Goal: Transaction & Acquisition: Book appointment/travel/reservation

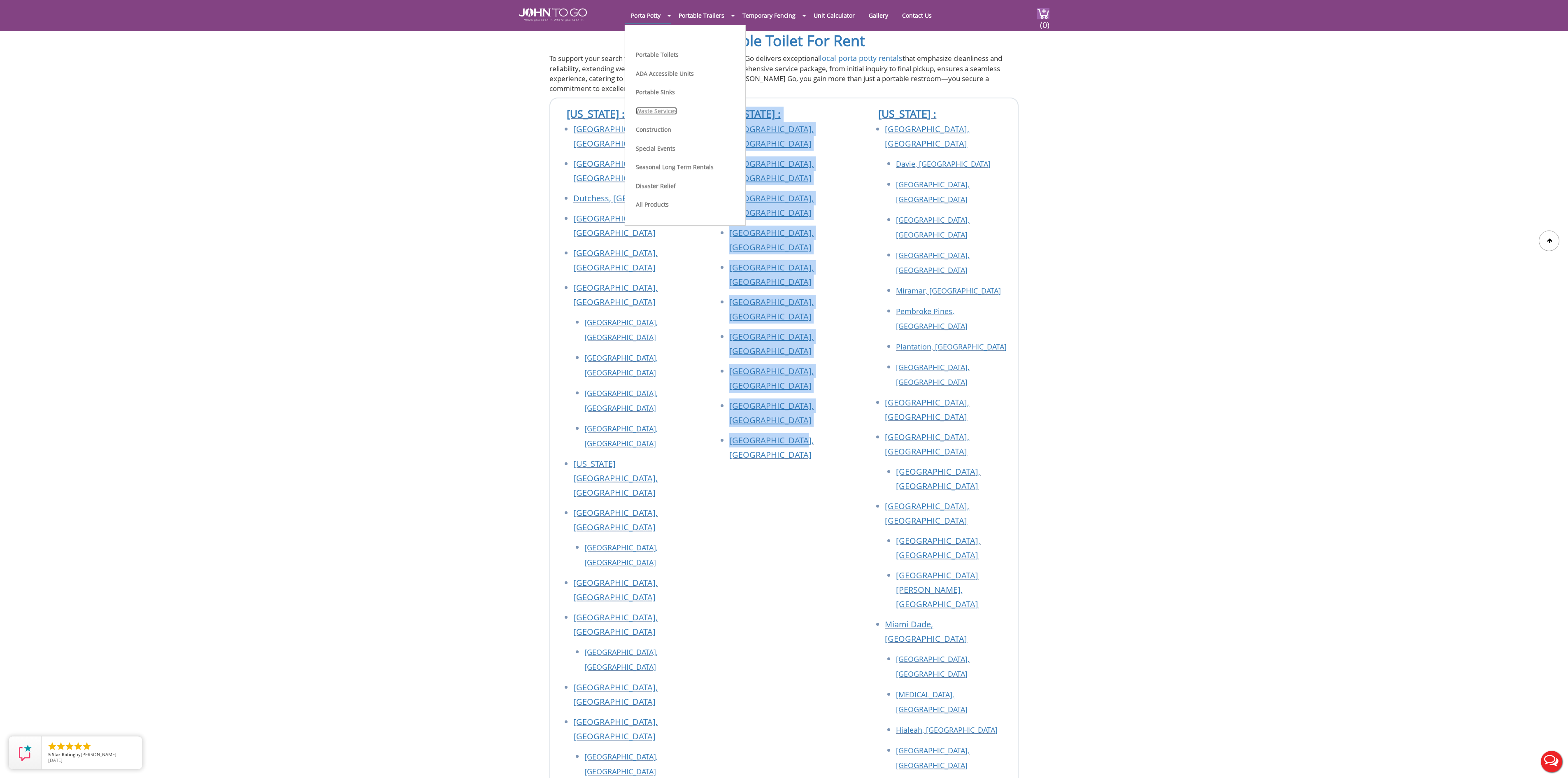
click at [652, 110] on link "Waste Services" at bounding box center [657, 111] width 41 height 8
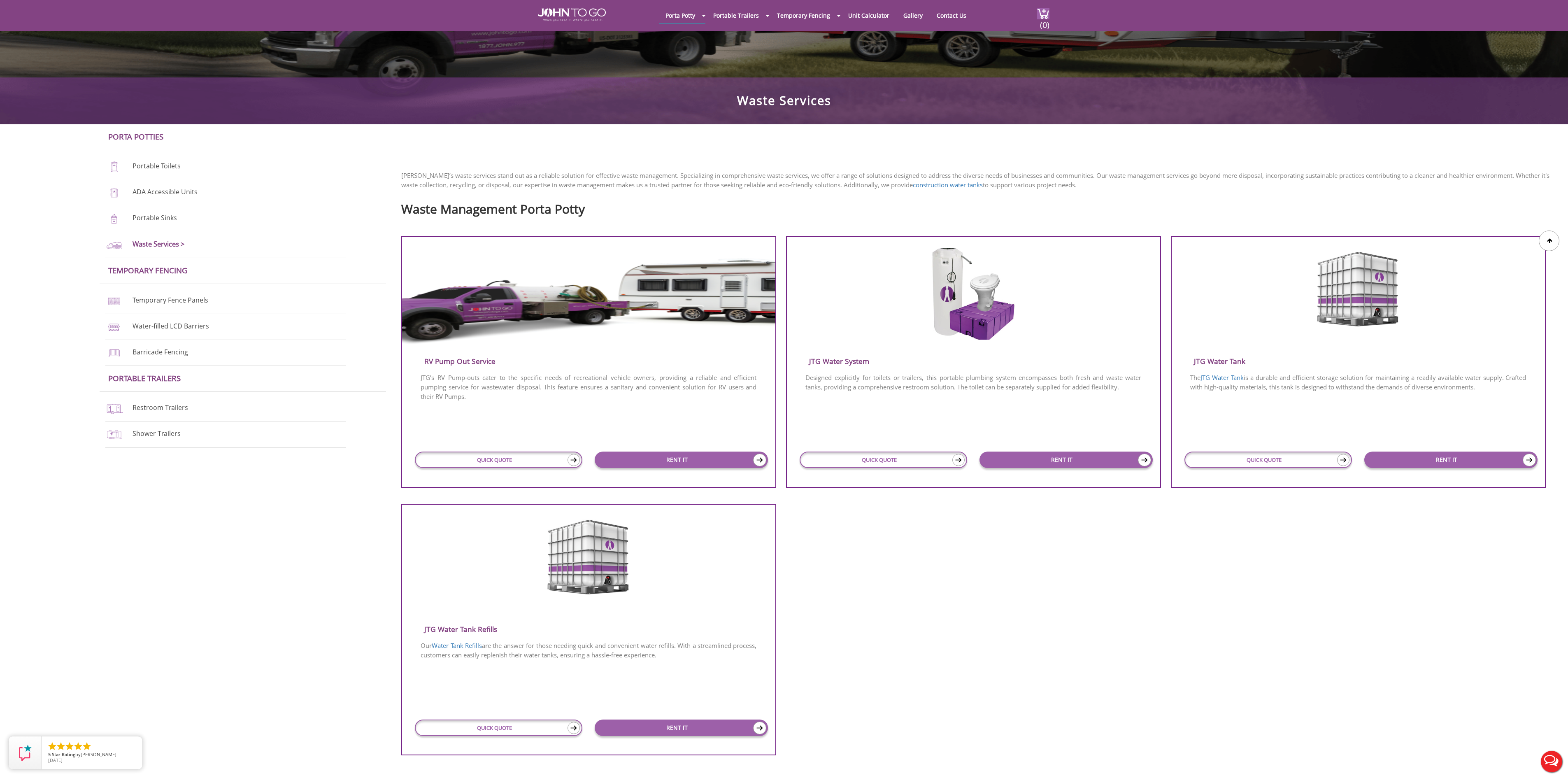
scroll to position [164, 0]
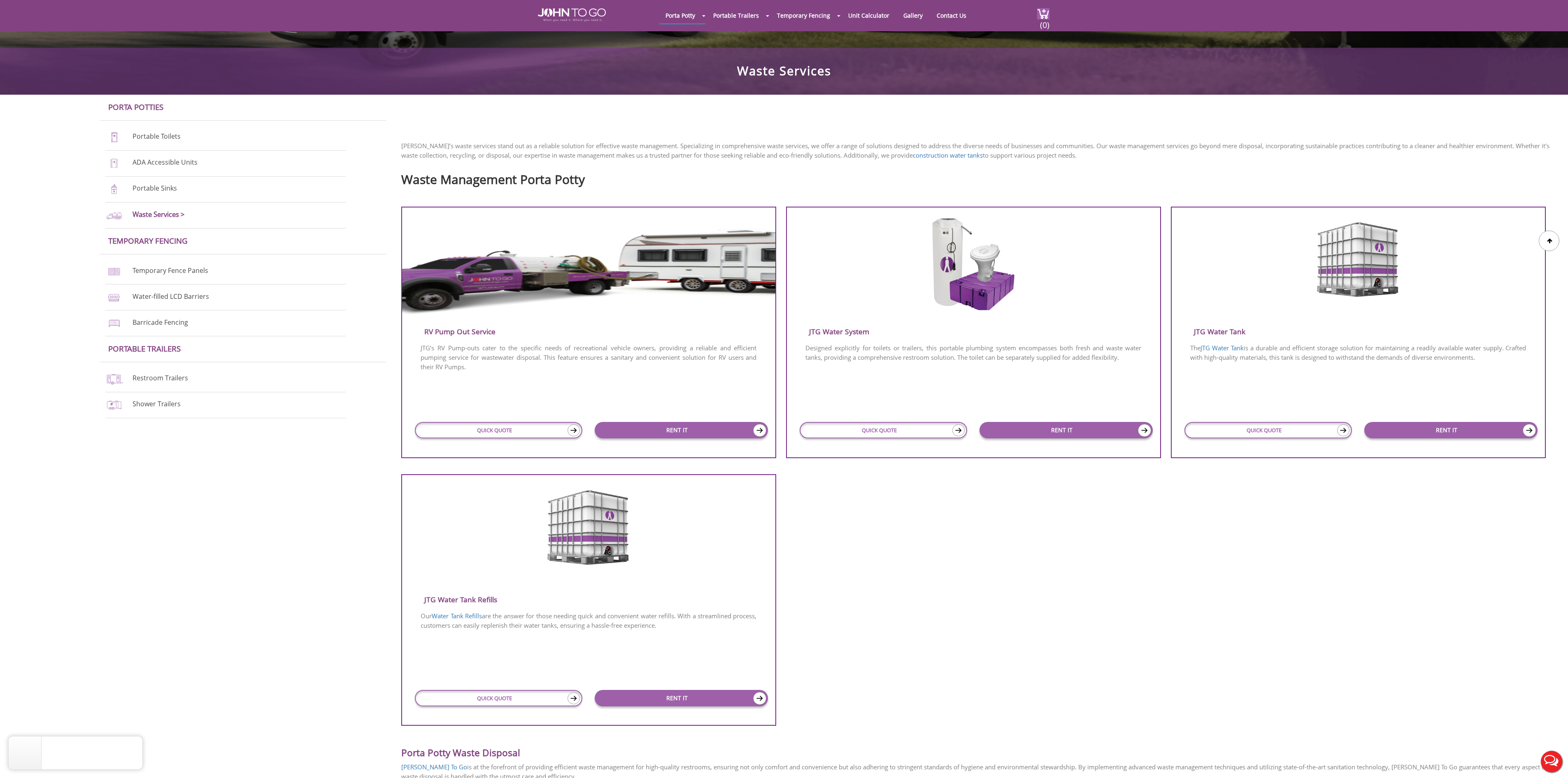
click at [477, 338] on h3 "RV Pump Out Service" at bounding box center [589, 331] width 373 height 13
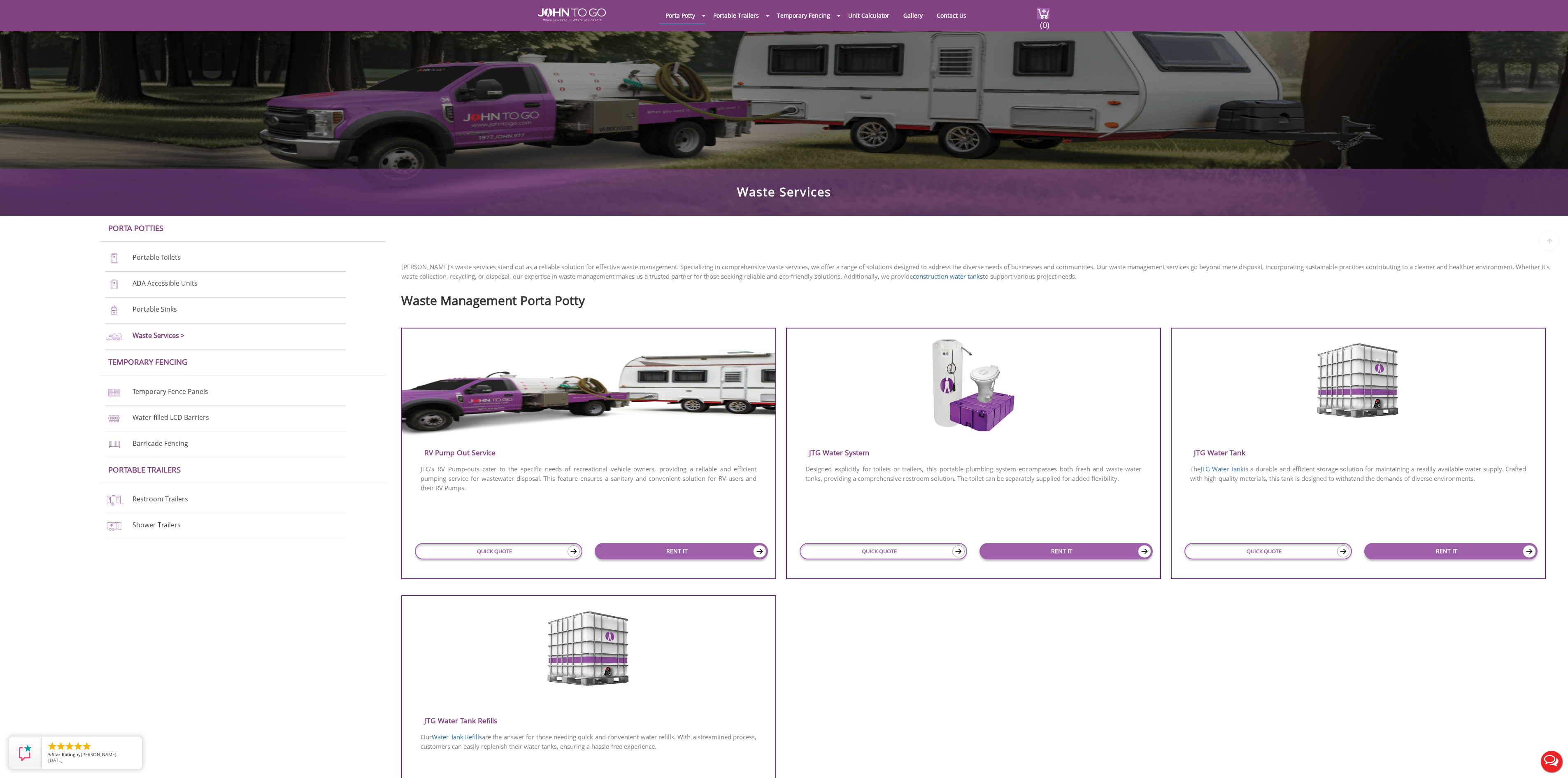
scroll to position [164, 0]
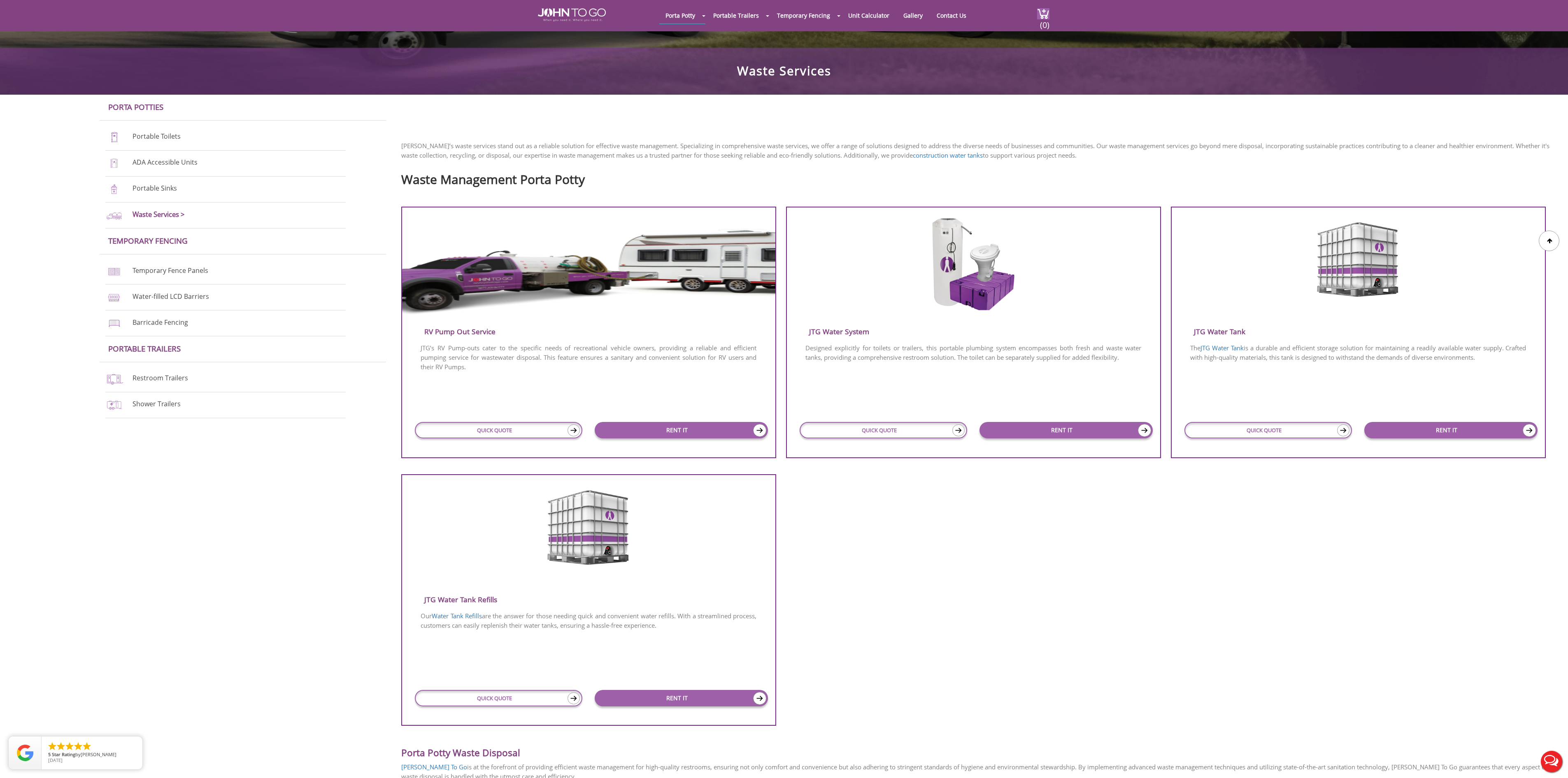
drag, startPoint x: 941, startPoint y: 561, endPoint x: 930, endPoint y: 548, distance: 17.0
click at [941, 561] on div at bounding box center [978, 592] width 1155 height 267
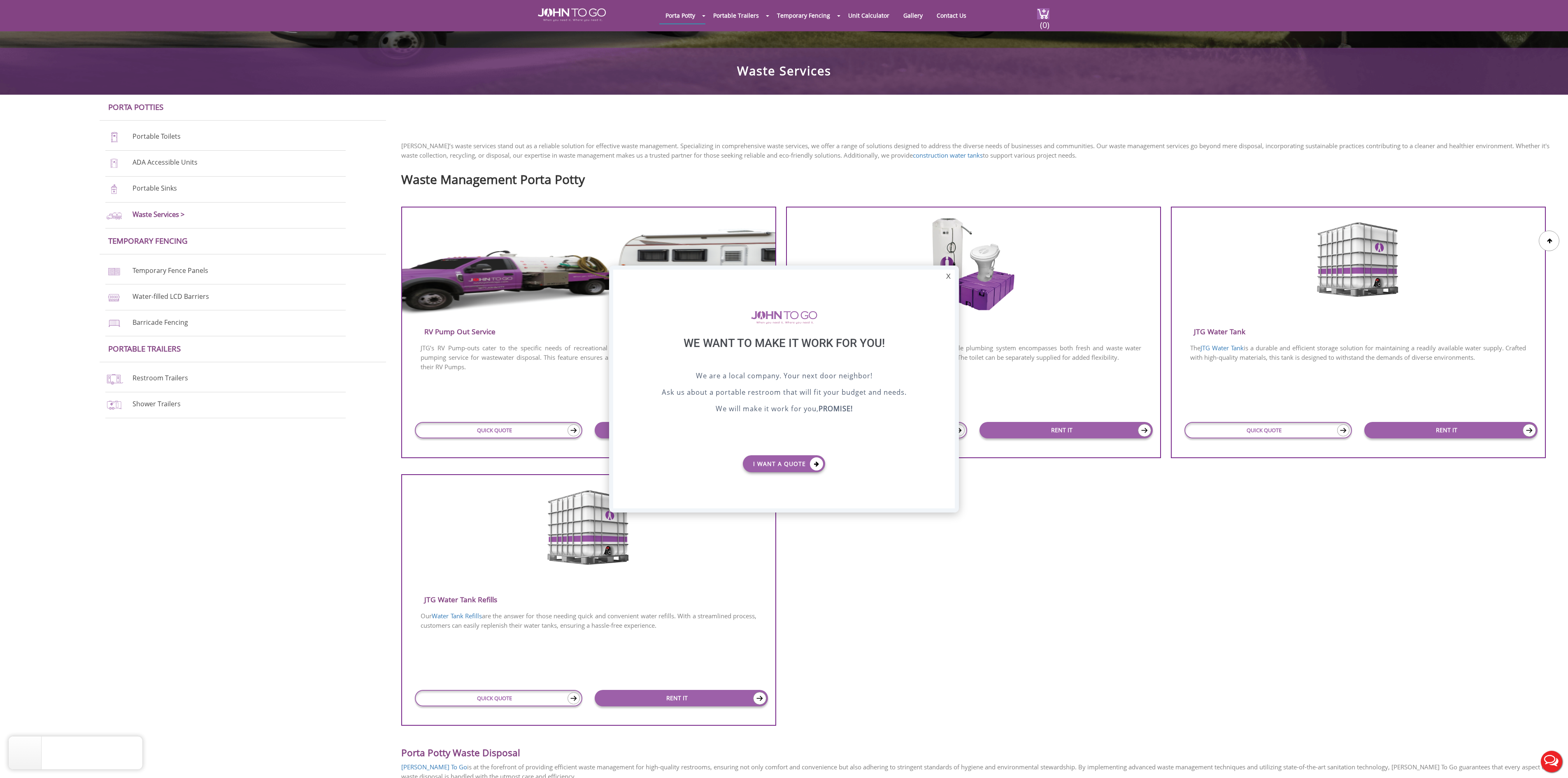
scroll to position [0, 0]
click at [1042, 621] on div at bounding box center [784, 389] width 1568 height 778
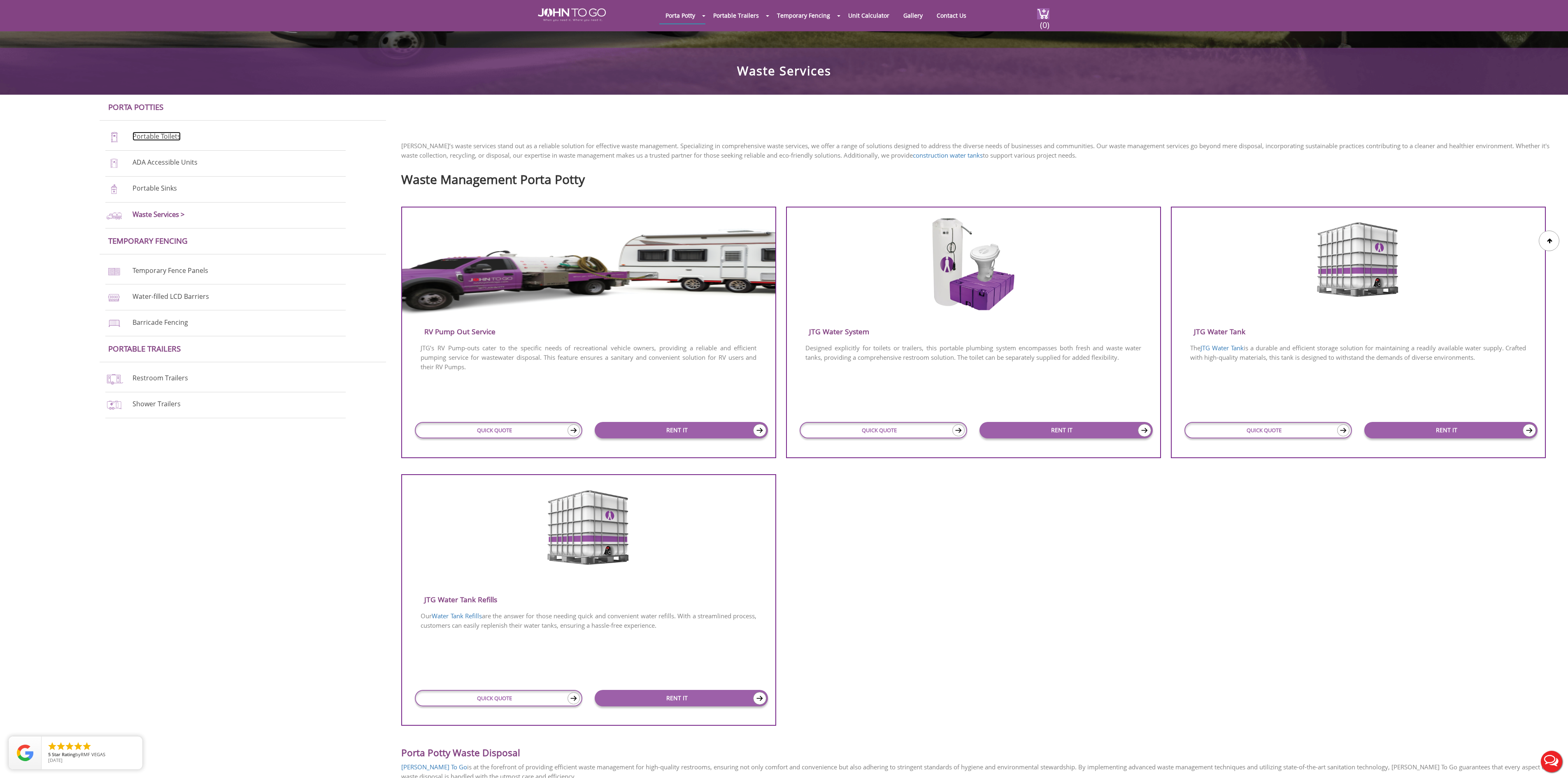
click at [168, 136] on link "Portable Toilets" at bounding box center [156, 136] width 48 height 9
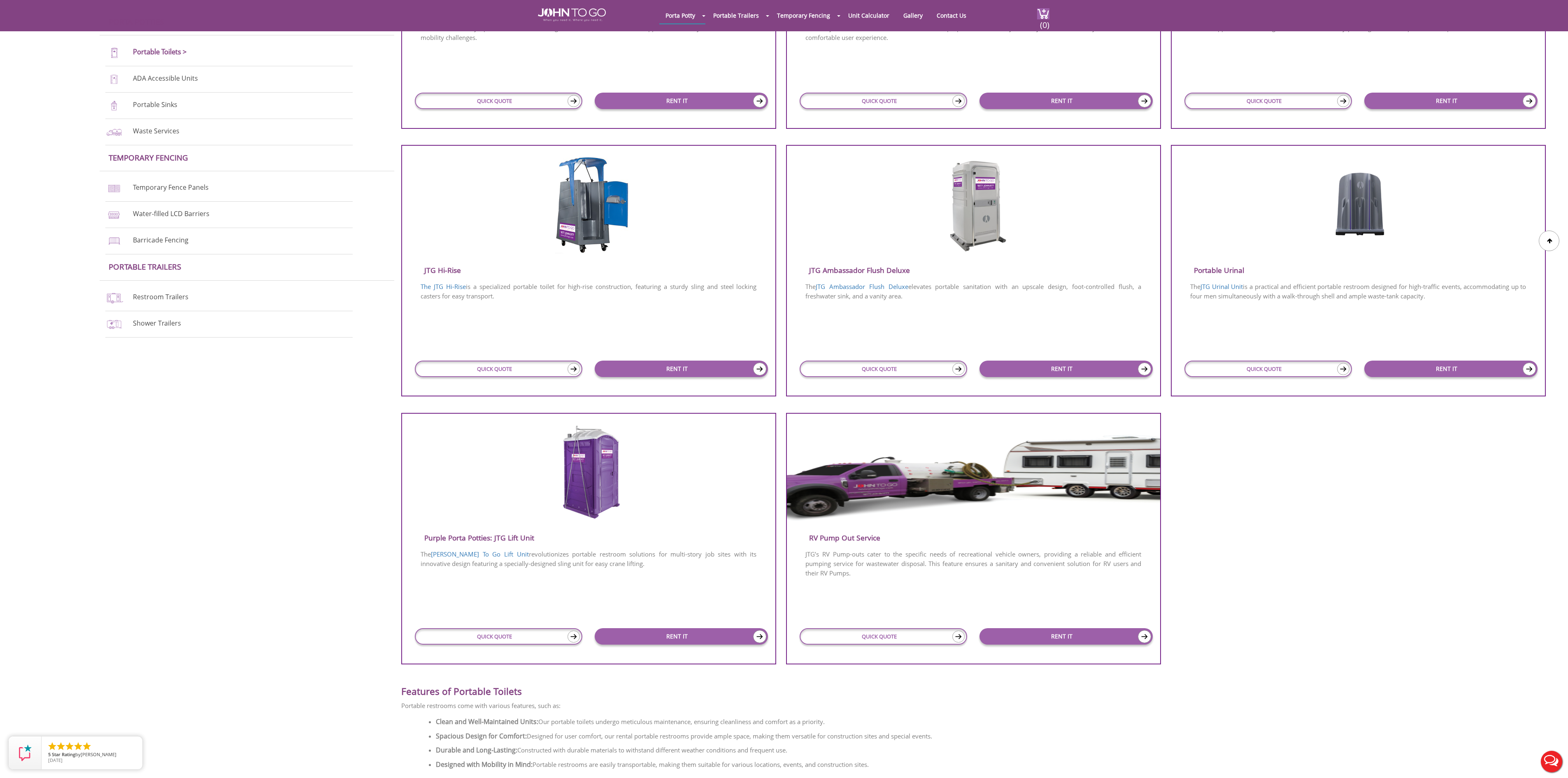
scroll to position [164, 0]
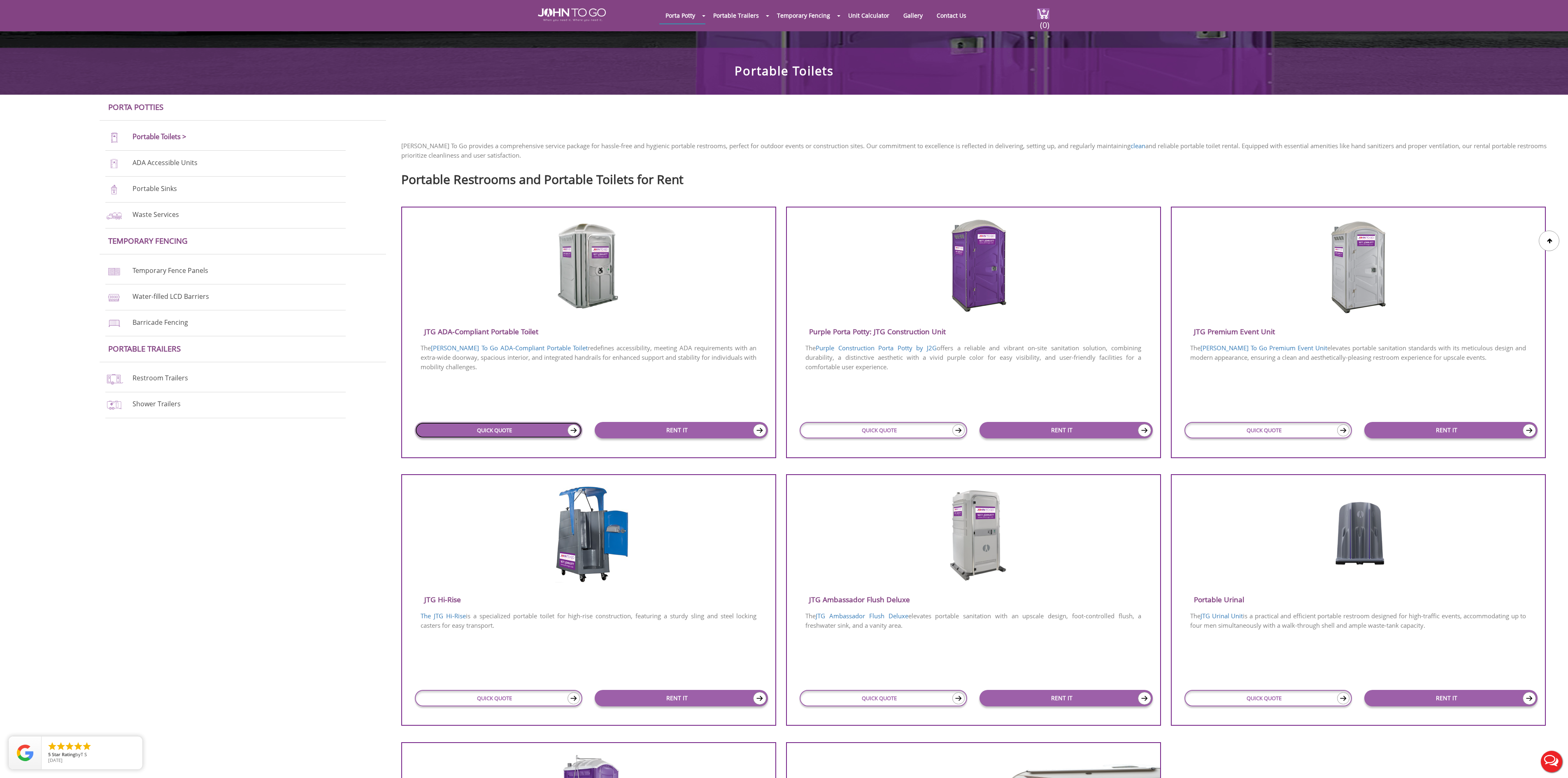
click at [511, 429] on link "QUICK QUOTE" at bounding box center [499, 430] width 168 height 16
click at [517, 430] on link "QUICK QUOTE" at bounding box center [499, 430] width 168 height 16
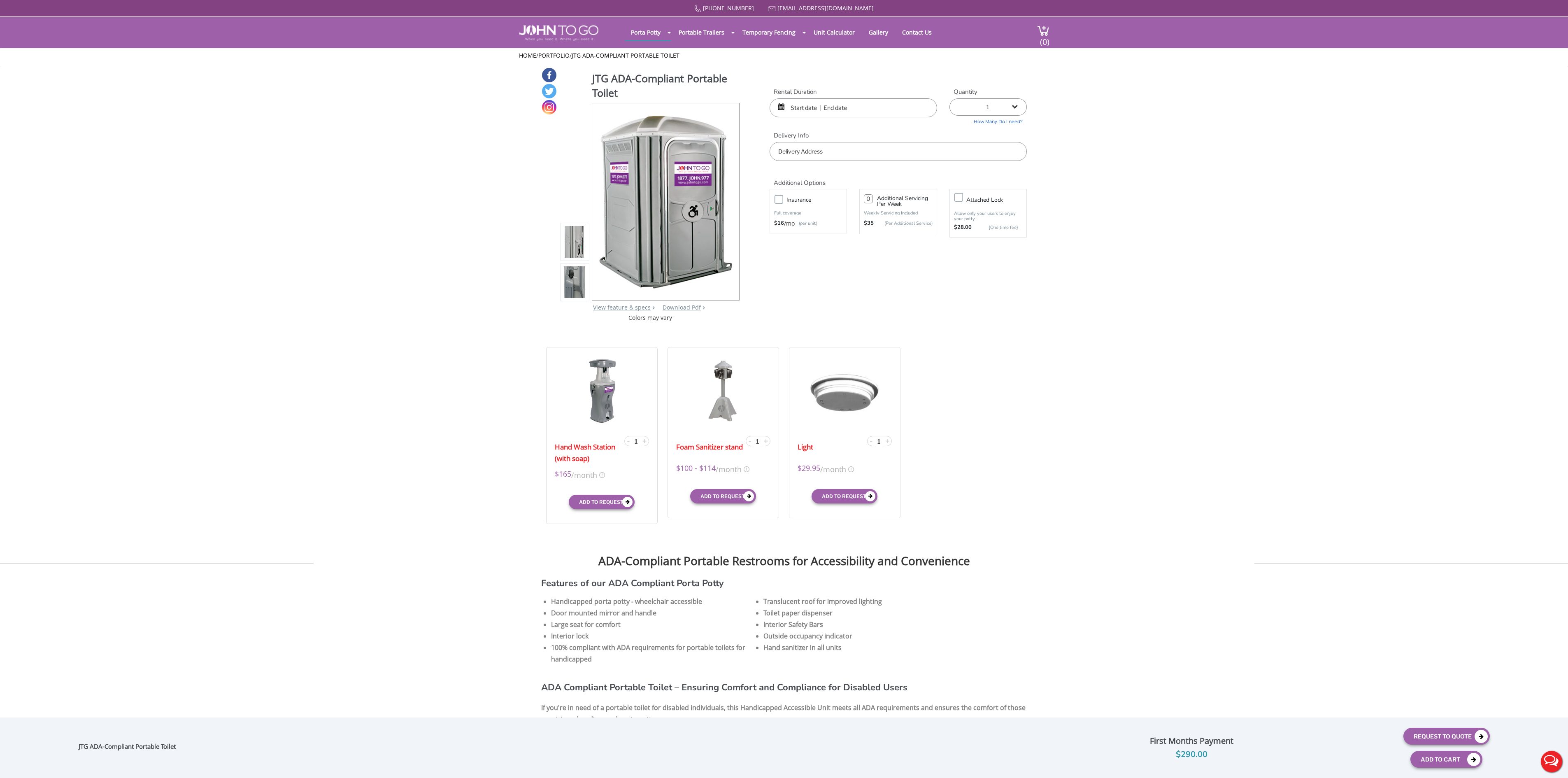
click at [809, 112] on input "text" at bounding box center [853, 108] width 167 height 19
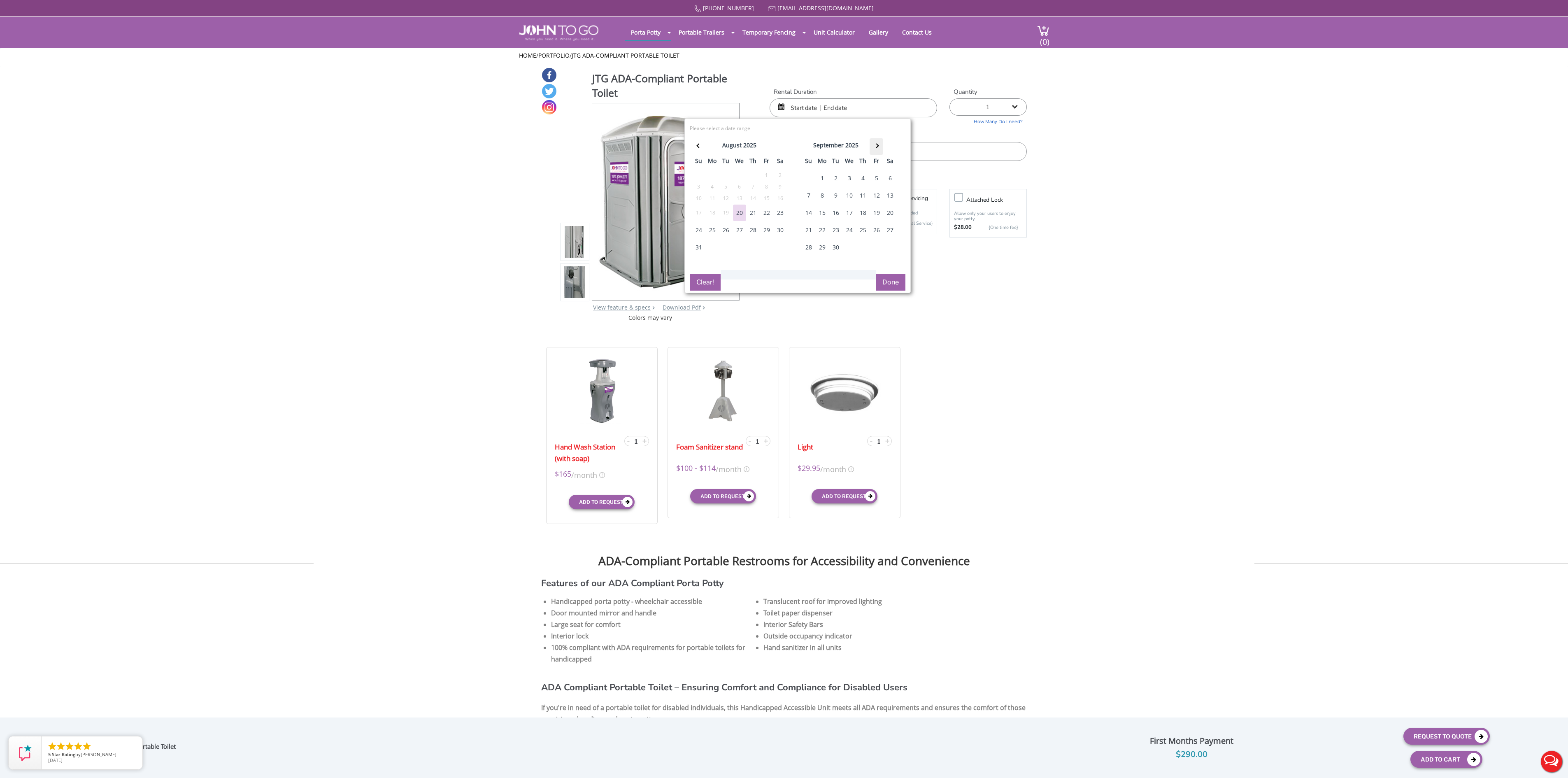
click at [870, 155] on th at bounding box center [877, 146] width 13 height 16
click at [843, 204] on div "8" at bounding box center [850, 195] width 13 height 16
click at [870, 204] on div "10" at bounding box center [877, 195] width 13 height 16
type input "[DATE] to [DATE]"
click at [897, 290] on button "Done" at bounding box center [891, 282] width 30 height 16
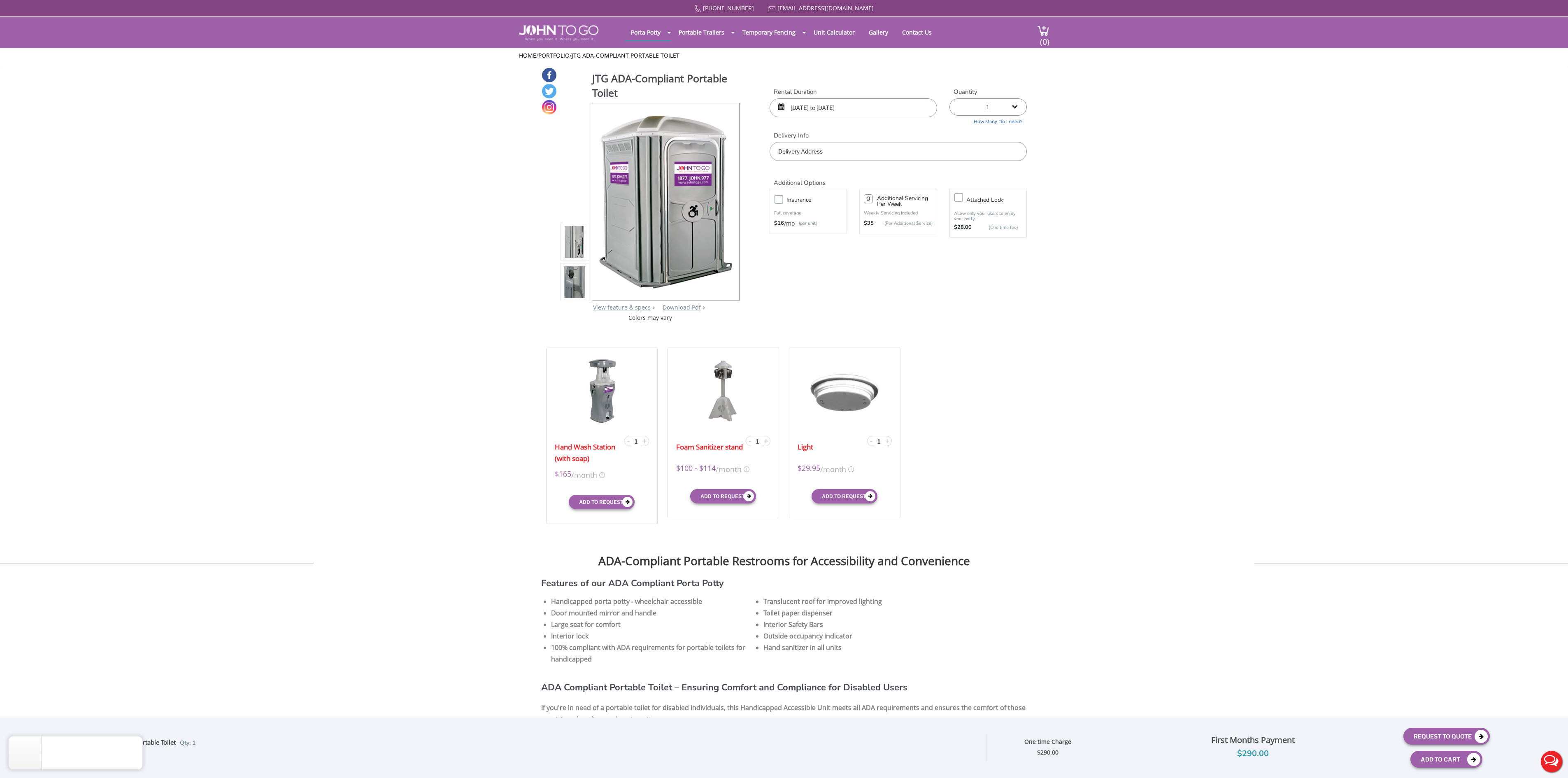
click at [851, 152] on input "text" at bounding box center [898, 151] width 257 height 19
drag, startPoint x: 851, startPoint y: 152, endPoint x: 769, endPoint y: 158, distance: 82.2
click at [769, 158] on div "Delivery Info governors island Free delivery within 48 business hours." at bounding box center [898, 146] width 270 height 30
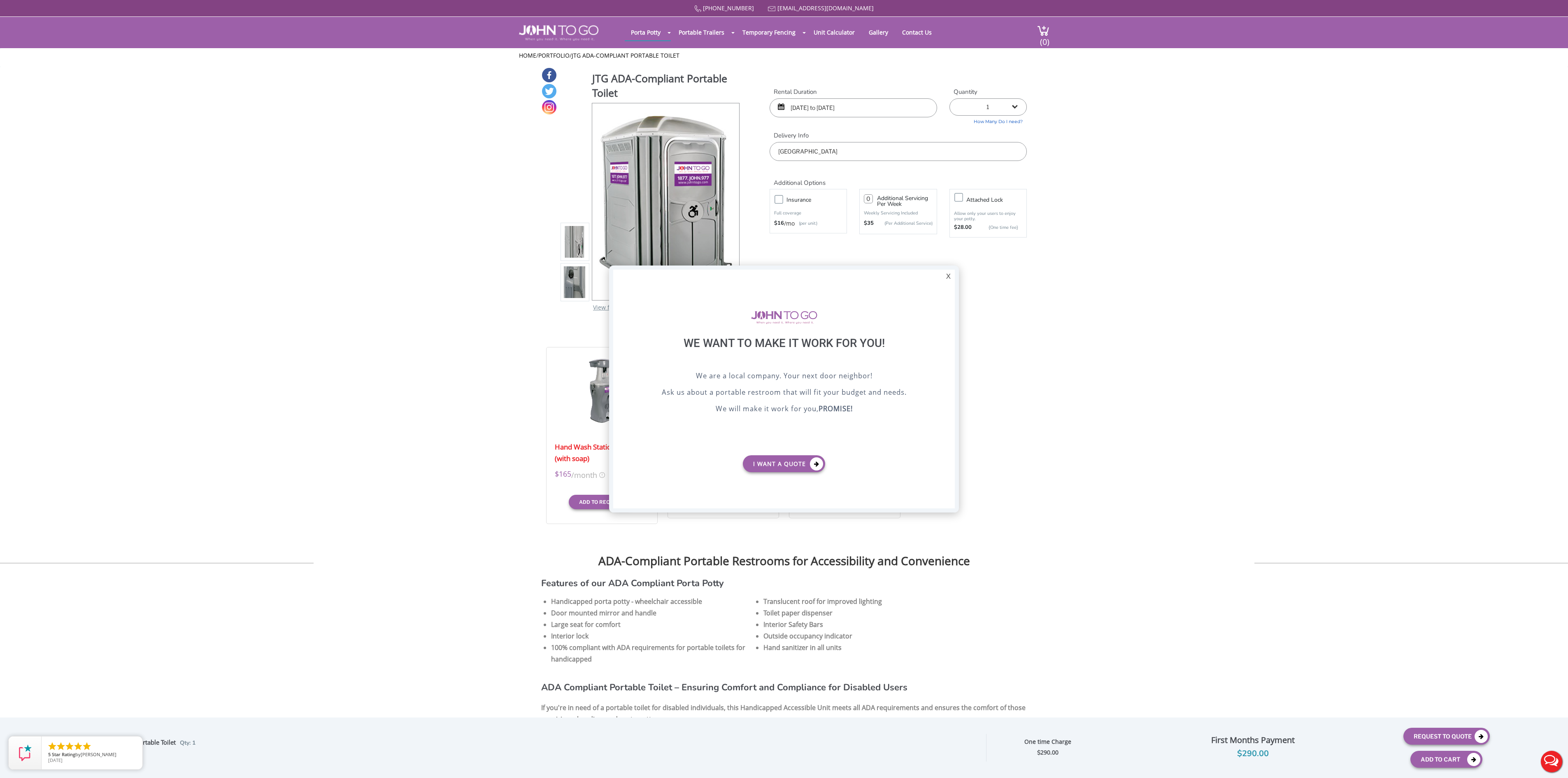
click at [852, 152] on div at bounding box center [784, 389] width 1568 height 778
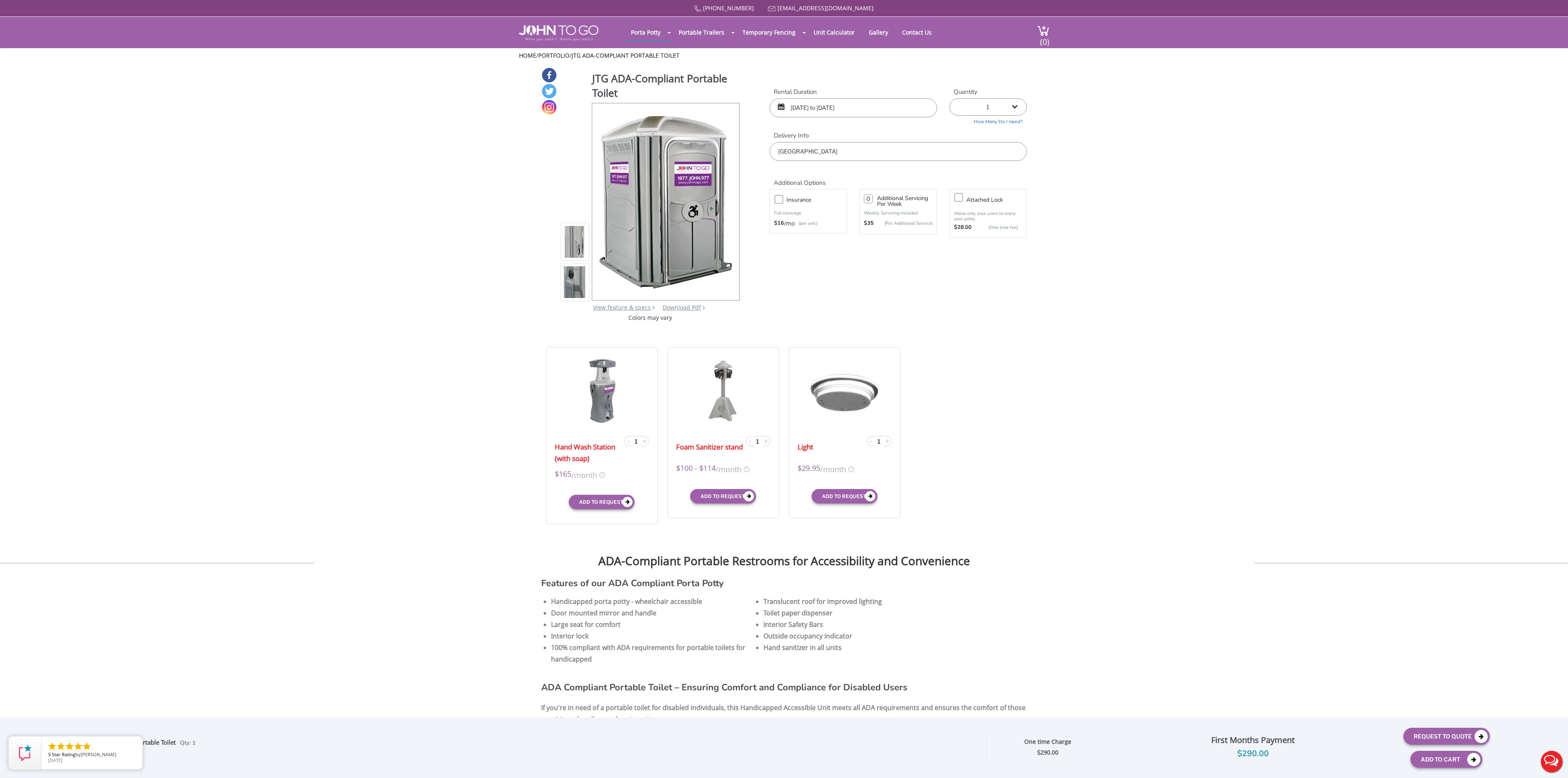
click at [852, 150] on input "[GEOGRAPHIC_DATA]" at bounding box center [898, 151] width 257 height 19
drag, startPoint x: 852, startPoint y: 150, endPoint x: 762, endPoint y: 147, distance: 90.0
click at [762, 147] on div "JTG ADA-Compliant Portable Toilet View feature & specs Download Pdf Product PDF…" at bounding box center [784, 194] width 486 height 255
paste input "HAY RD COLONELS ROW"
type input "Hay Rd, [GEOGRAPHIC_DATA], [GEOGRAPHIC_DATA], [GEOGRAPHIC_DATA]"
